Goal: Information Seeking & Learning: Check status

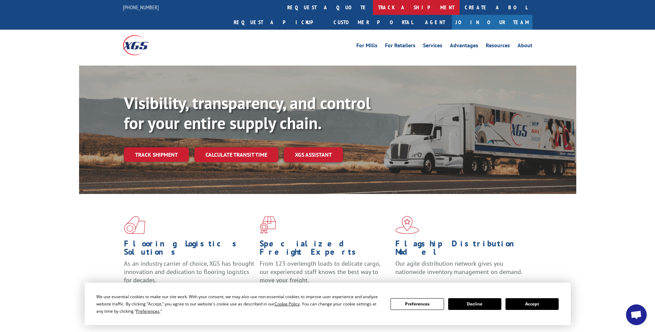
click at [373, 6] on link "track a shipment" at bounding box center [416, 7] width 87 height 15
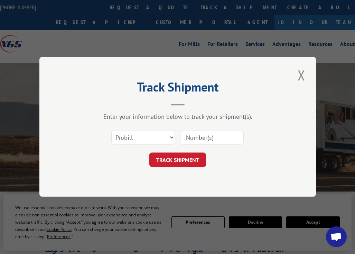
drag, startPoint x: 200, startPoint y: 134, endPoint x: 211, endPoint y: 136, distance: 11.1
click at [200, 134] on input at bounding box center [212, 137] width 64 height 14
type input "17510045"
click at [181, 160] on button "TRACK SHIPMENT" at bounding box center [177, 160] width 57 height 14
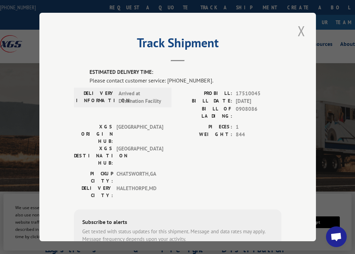
click at [297, 28] on button "Close modal" at bounding box center [301, 30] width 12 height 19
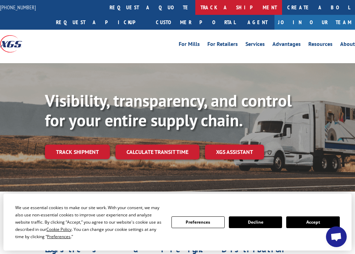
click at [195, 6] on link "track a shipment" at bounding box center [238, 7] width 87 height 15
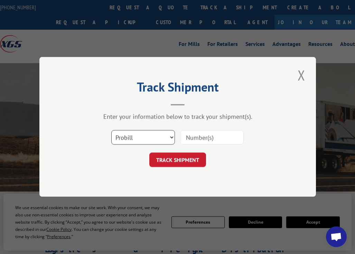
click at [150, 135] on select "Select category... Probill BOL PO" at bounding box center [143, 137] width 64 height 14
select select "bol"
click at [111, 130] on select "Select category... Probill BOL PO" at bounding box center [143, 137] width 64 height 14
click at [198, 137] on input at bounding box center [212, 137] width 64 height 14
click at [206, 136] on input at bounding box center [212, 137] width 64 height 14
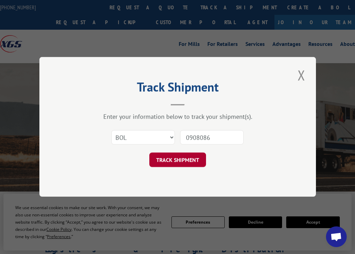
type input "0908086"
click at [189, 160] on button "TRACK SHIPMENT" at bounding box center [177, 160] width 57 height 14
